Goal: Task Accomplishment & Management: Manage account settings

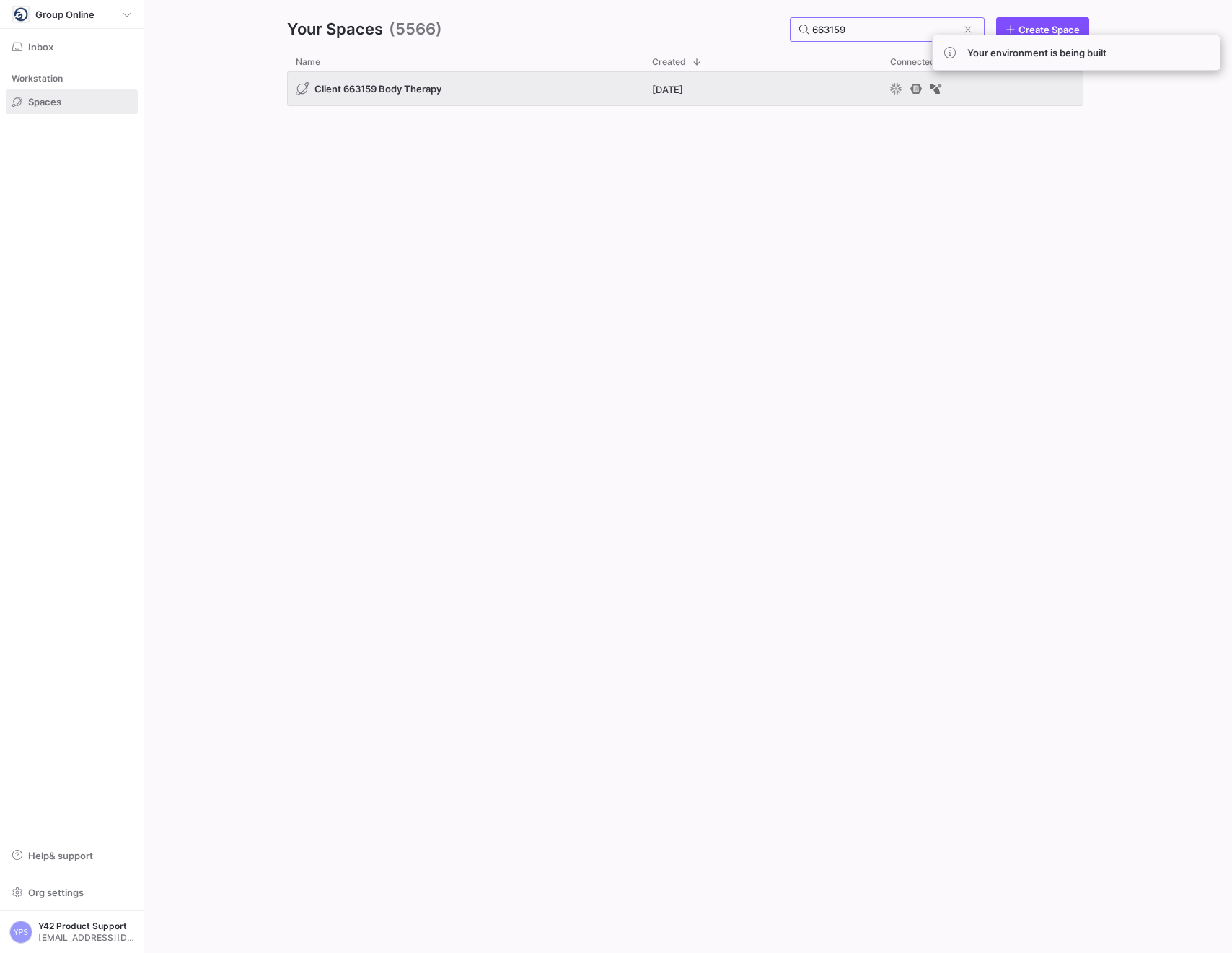
type input "663159"
click at [0, 0] on span "Press SPACE to select this row." at bounding box center [0, 0] width 0 height 0
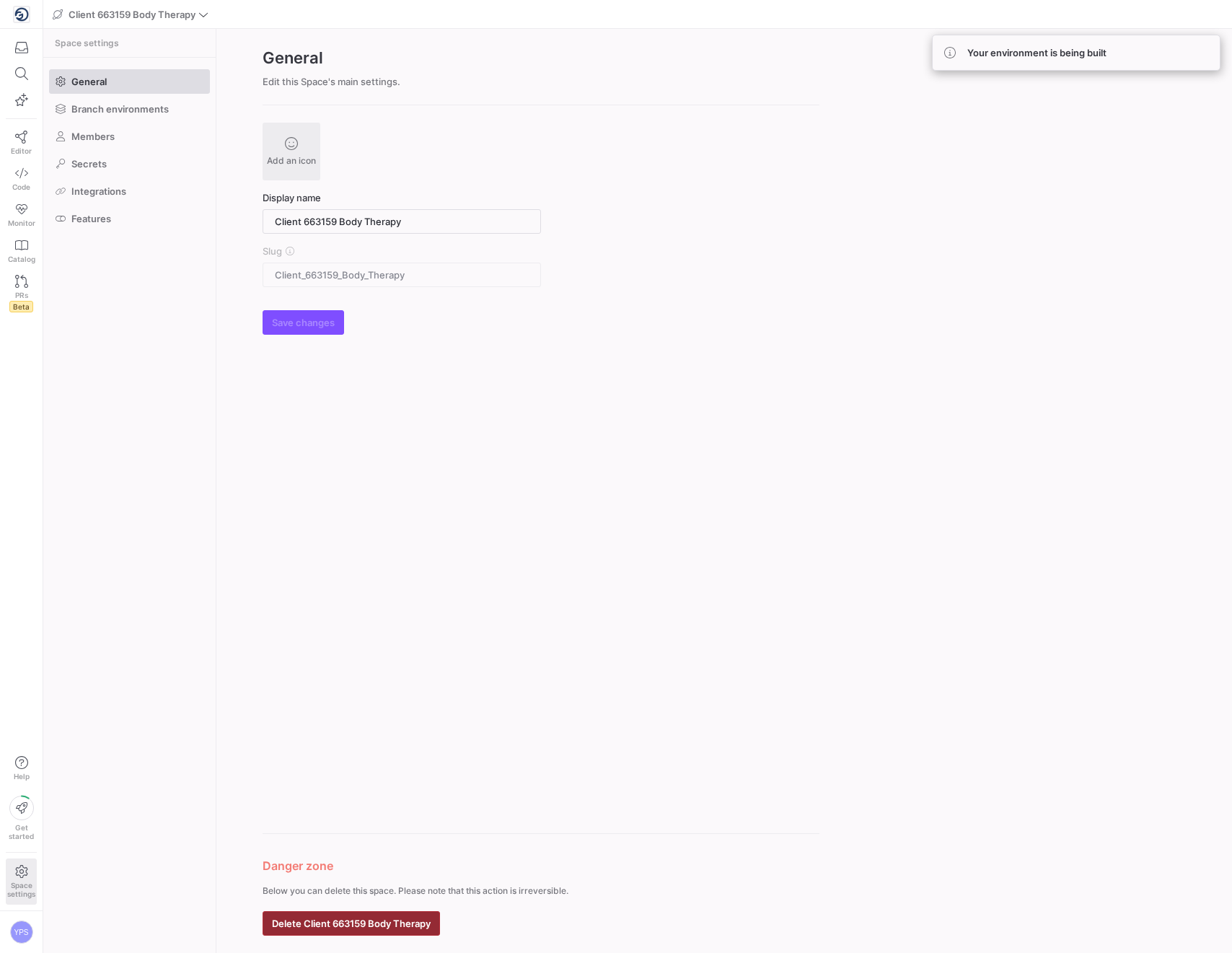
click at [337, 925] on span "Delete Client 663159 Body Therapy" at bounding box center [351, 923] width 158 height 12
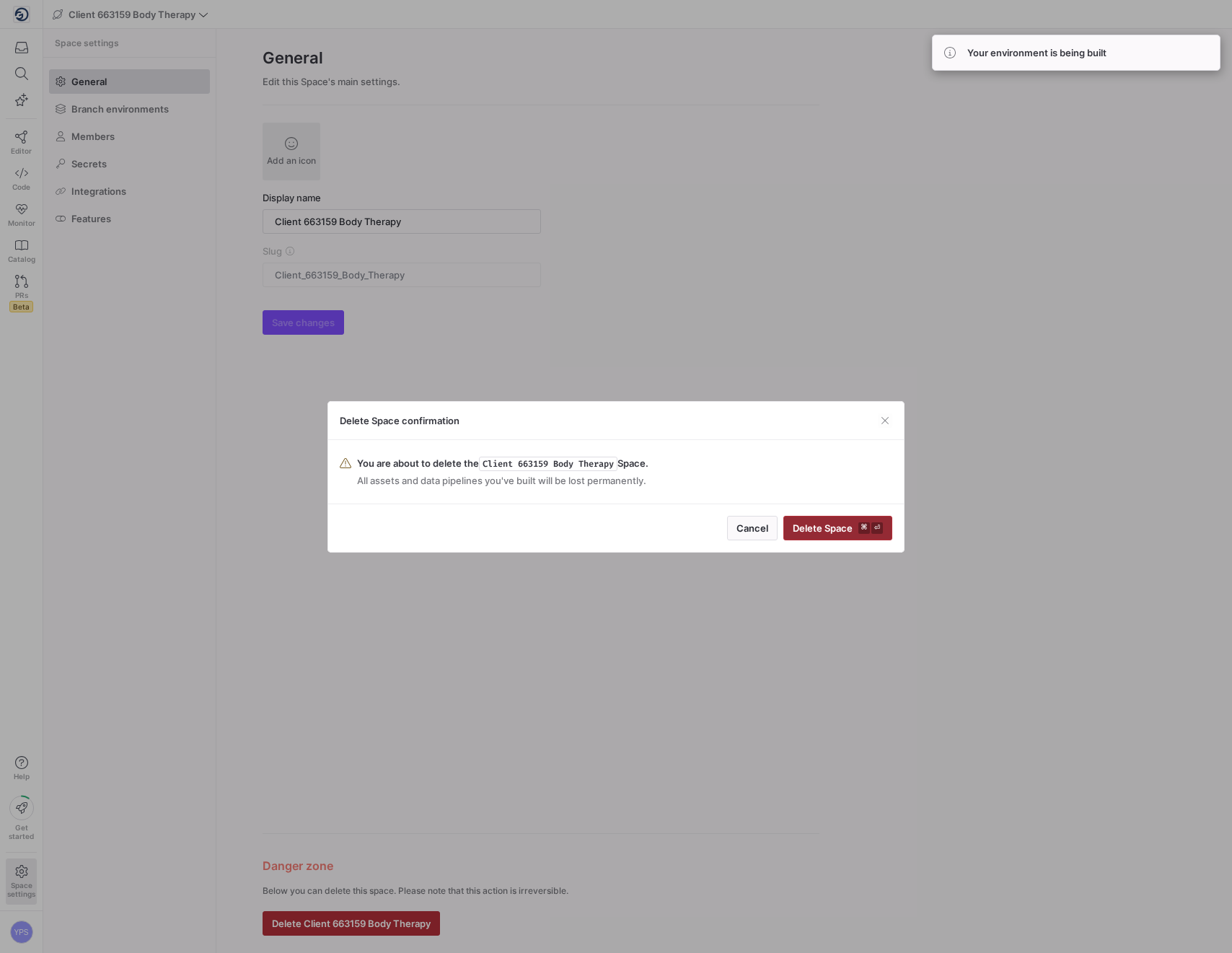
click at [814, 531] on span "Delete Space ⌘ ⏎" at bounding box center [838, 528] width 90 height 12
